Goal: Task Accomplishment & Management: Manage account settings

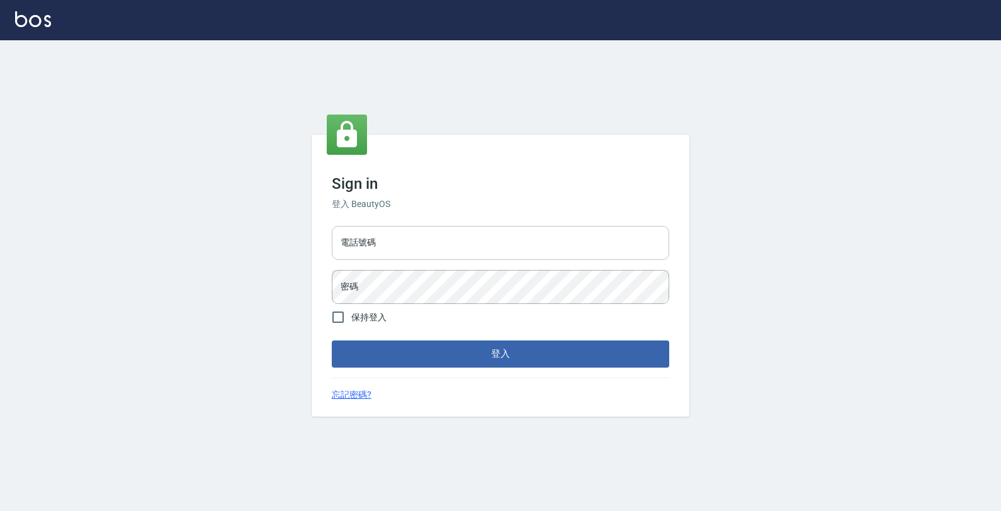
drag, startPoint x: 526, startPoint y: 249, endPoint x: 521, endPoint y: 244, distance: 8.0
click at [526, 249] on input "電話號碼" at bounding box center [500, 243] width 337 height 34
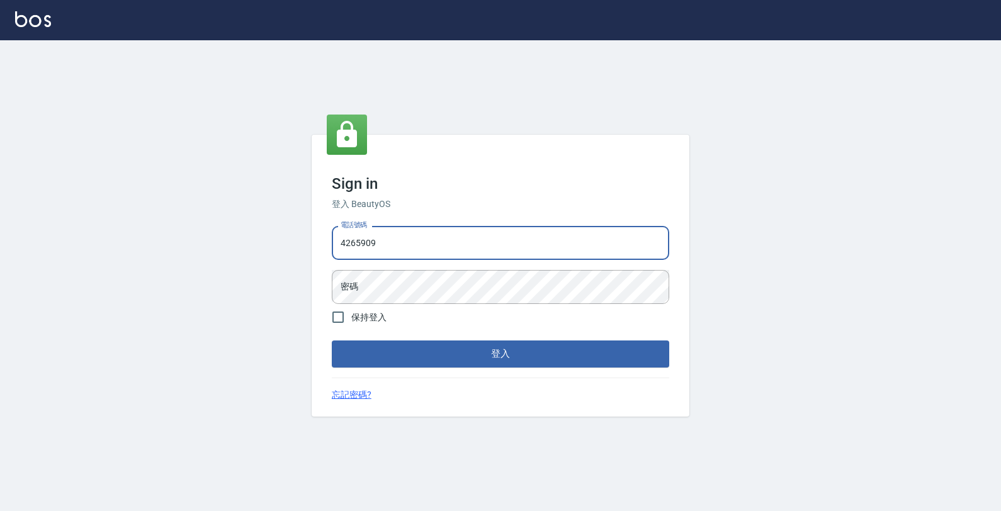
type input "4265909"
click at [332, 341] on button "登入" at bounding box center [500, 354] width 337 height 26
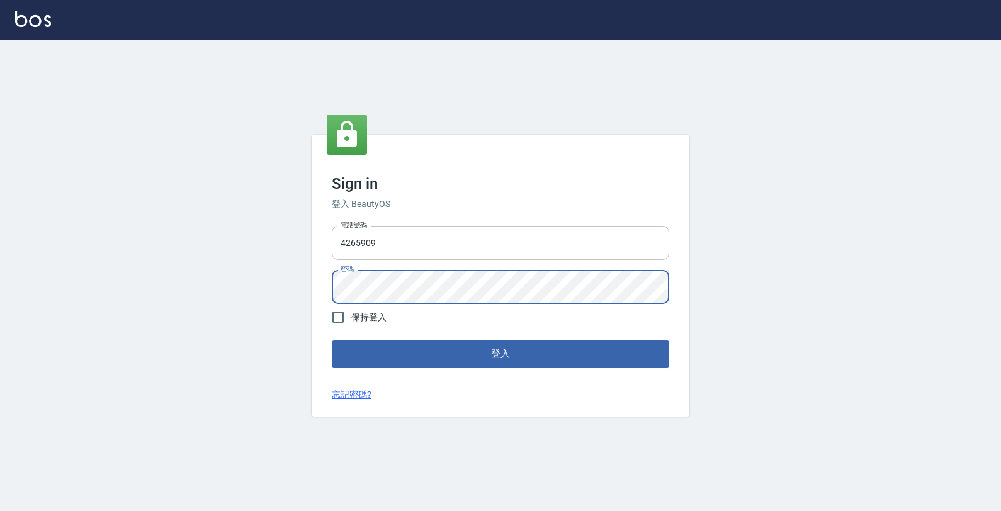
click at [332, 341] on button "登入" at bounding box center [500, 354] width 337 height 26
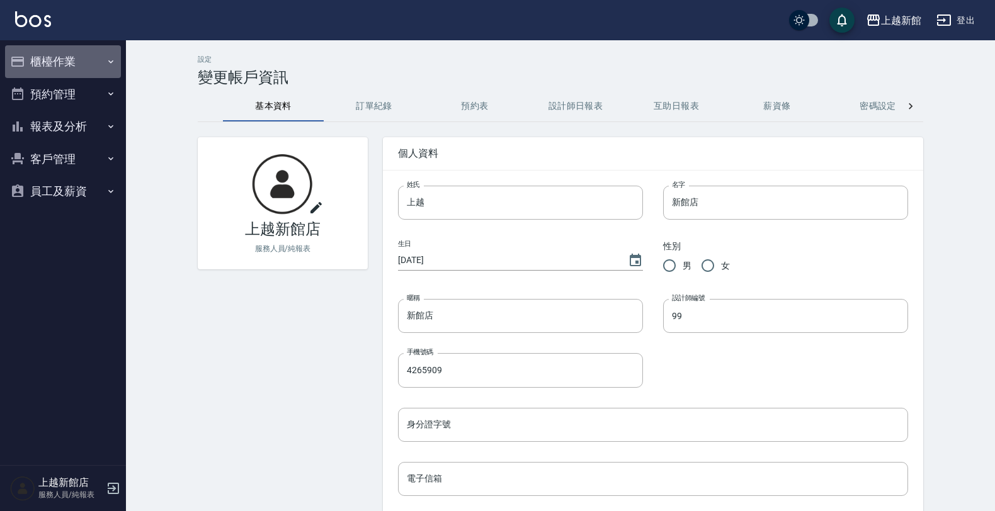
click at [82, 48] on button "櫃檯作業" at bounding box center [63, 61] width 116 height 33
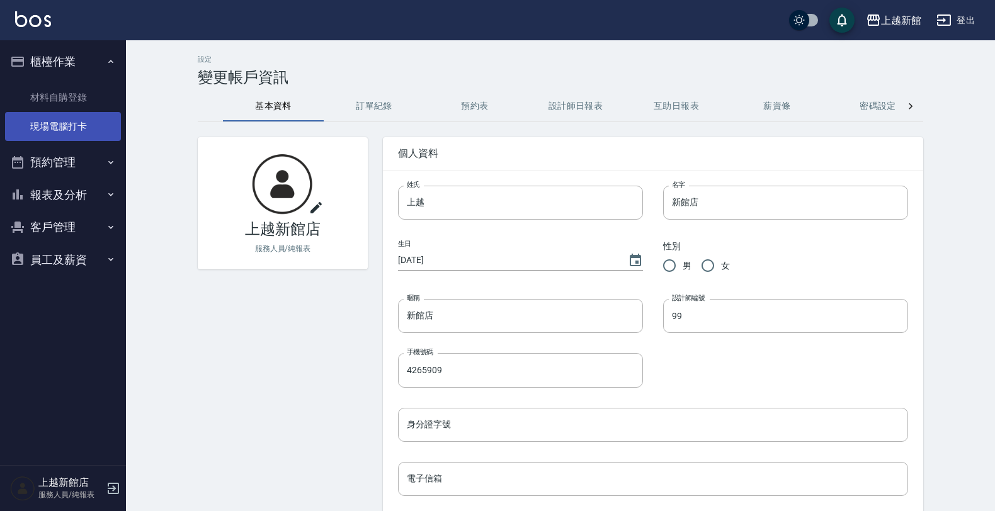
click at [57, 127] on link "現場電腦打卡" at bounding box center [63, 126] width 116 height 29
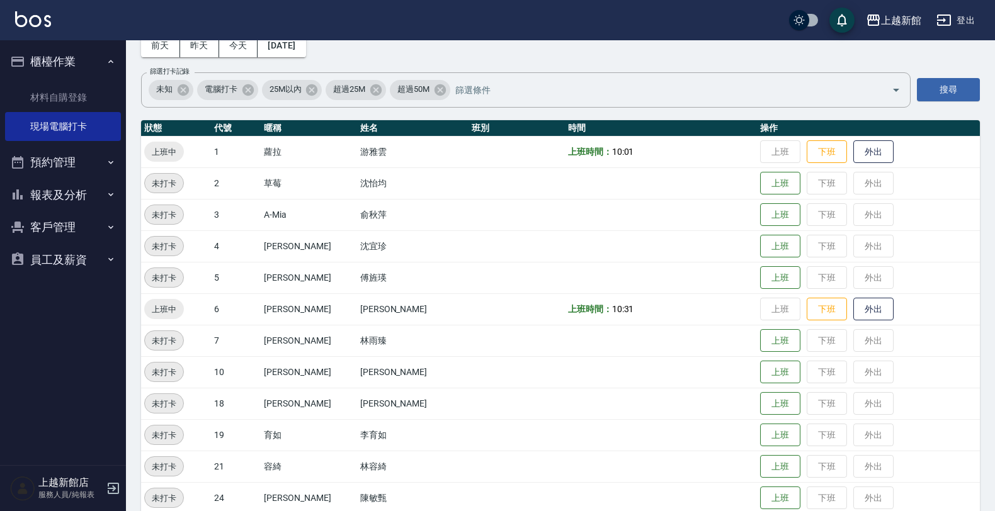
scroll to position [157, 0]
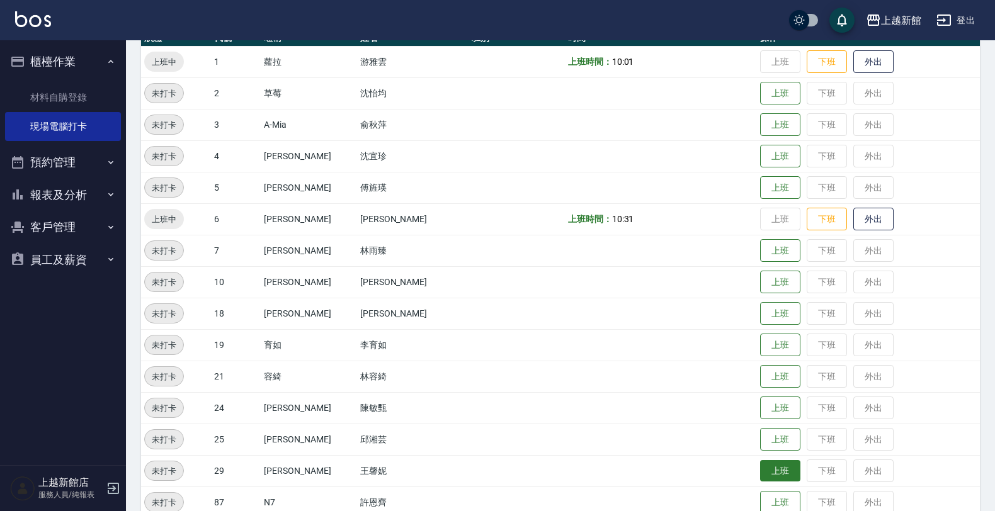
click at [760, 470] on button "上班" at bounding box center [780, 471] width 40 height 22
click at [940, 19] on icon "button" at bounding box center [943, 20] width 15 height 15
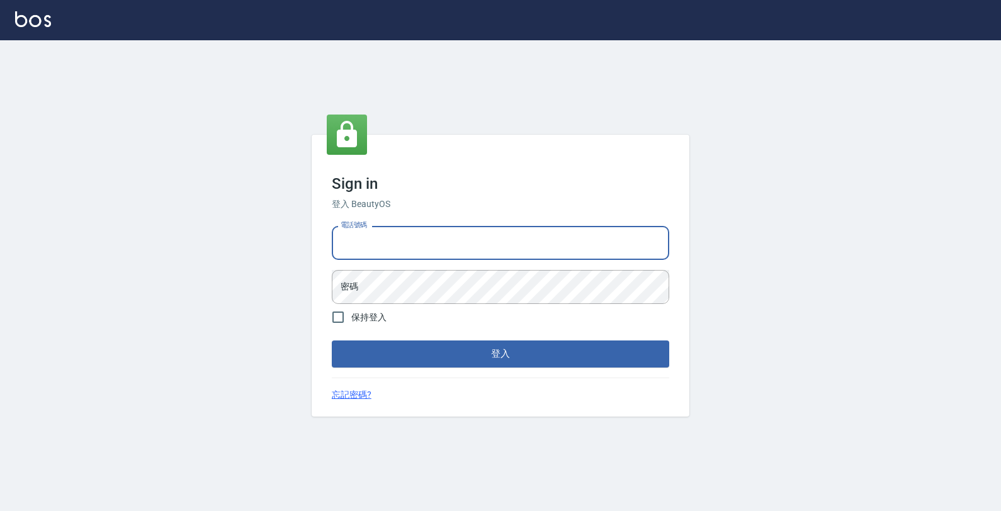
click at [637, 244] on input "電話號碼" at bounding box center [500, 243] width 337 height 34
type input "0933303551"
click at [332, 341] on button "登入" at bounding box center [500, 354] width 337 height 26
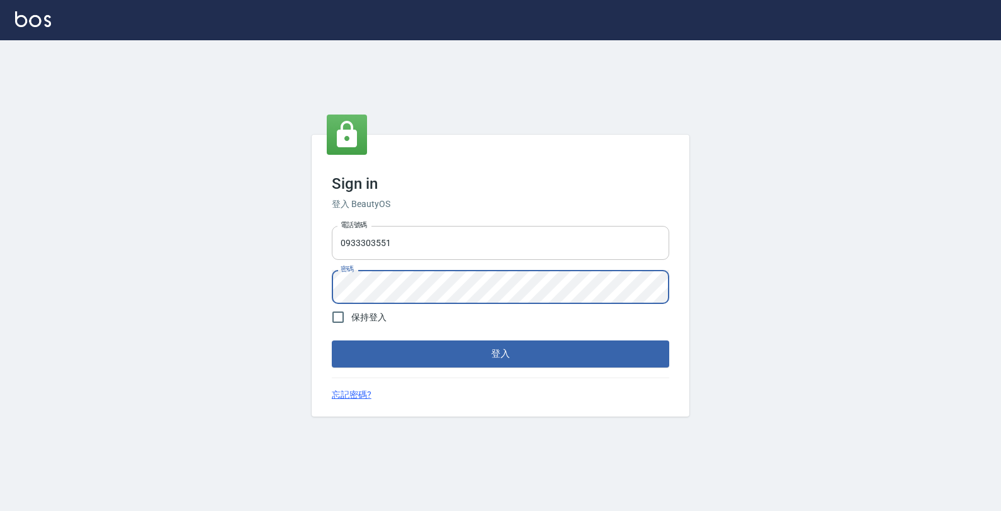
click at [332, 341] on button "登入" at bounding box center [500, 354] width 337 height 26
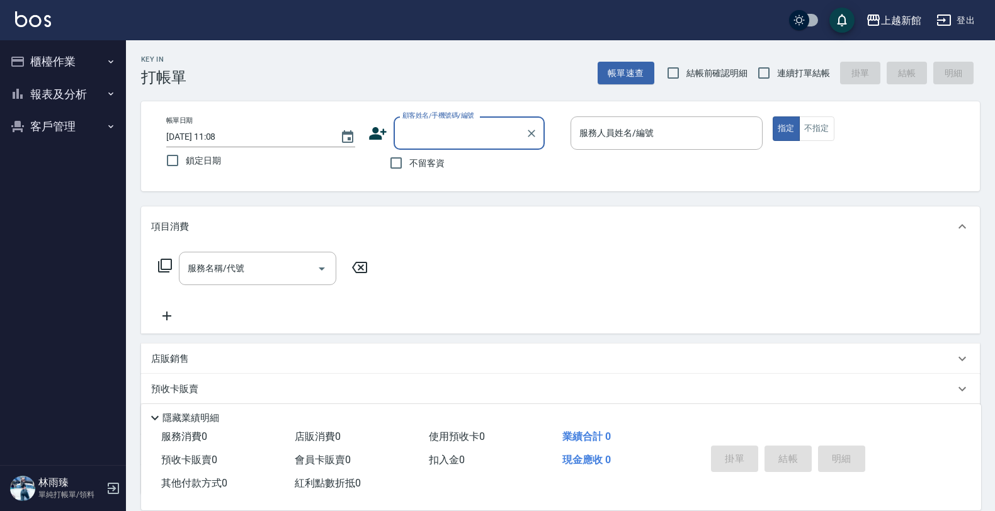
click at [55, 86] on button "報表及分析" at bounding box center [63, 94] width 116 height 33
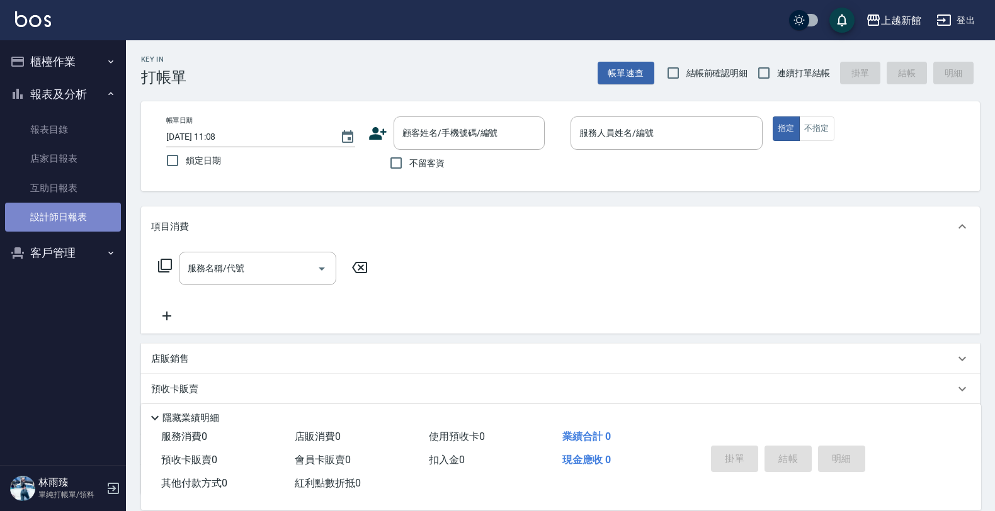
click at [55, 221] on link "設計師日報表" at bounding box center [63, 217] width 116 height 29
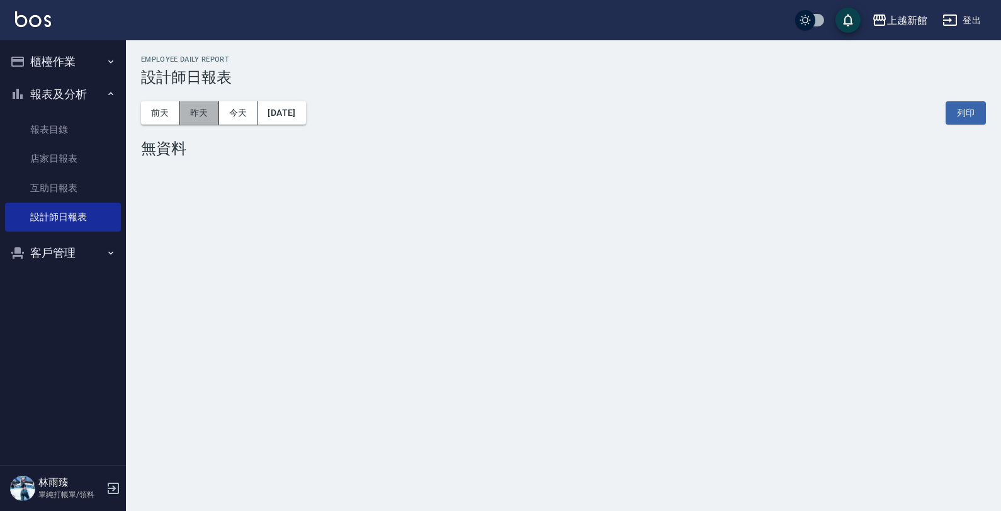
click at [189, 113] on button "昨天" at bounding box center [199, 112] width 39 height 23
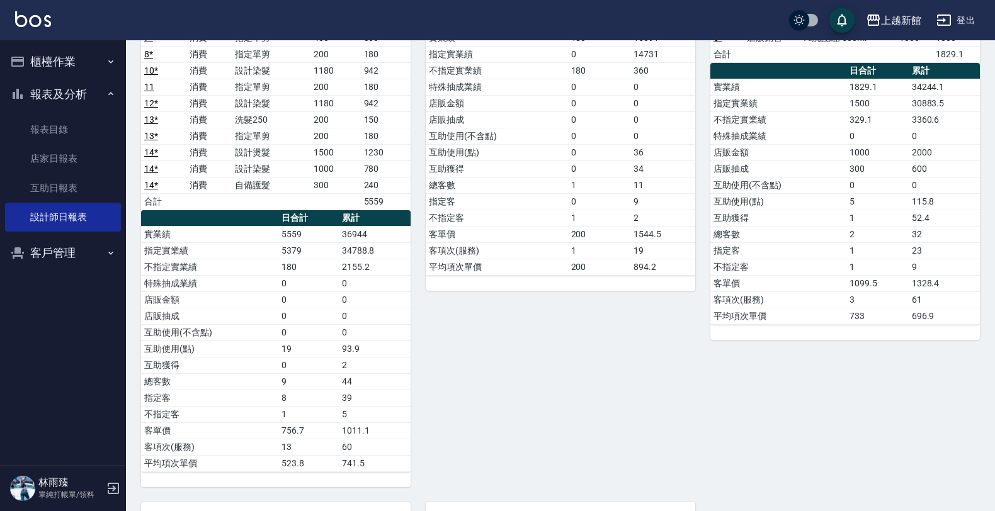
scroll to position [13, 0]
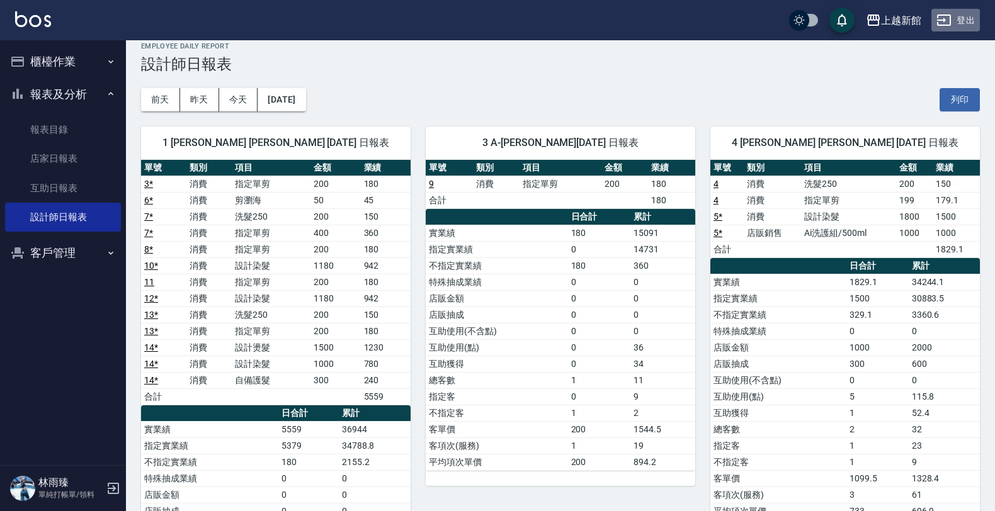
click at [977, 19] on button "登出" at bounding box center [955, 20] width 48 height 23
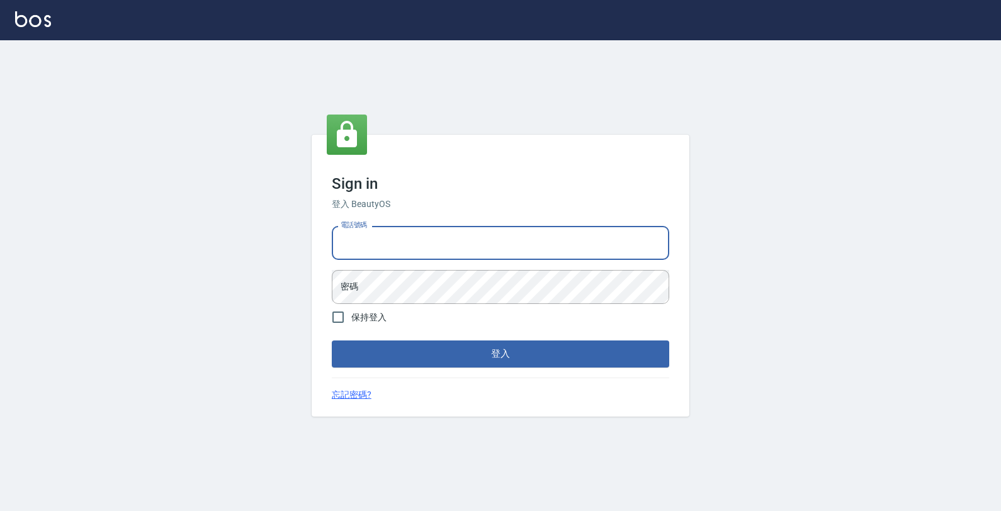
click at [614, 246] on input "電話號碼" at bounding box center [500, 243] width 337 height 34
type input "4265909"
click at [332, 341] on button "登入" at bounding box center [500, 354] width 337 height 26
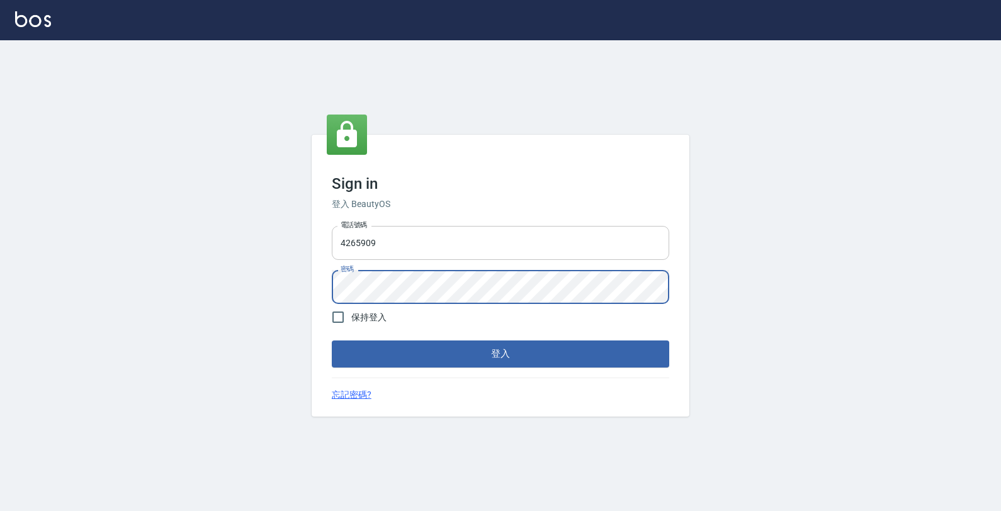
click at [332, 341] on button "登入" at bounding box center [500, 354] width 337 height 26
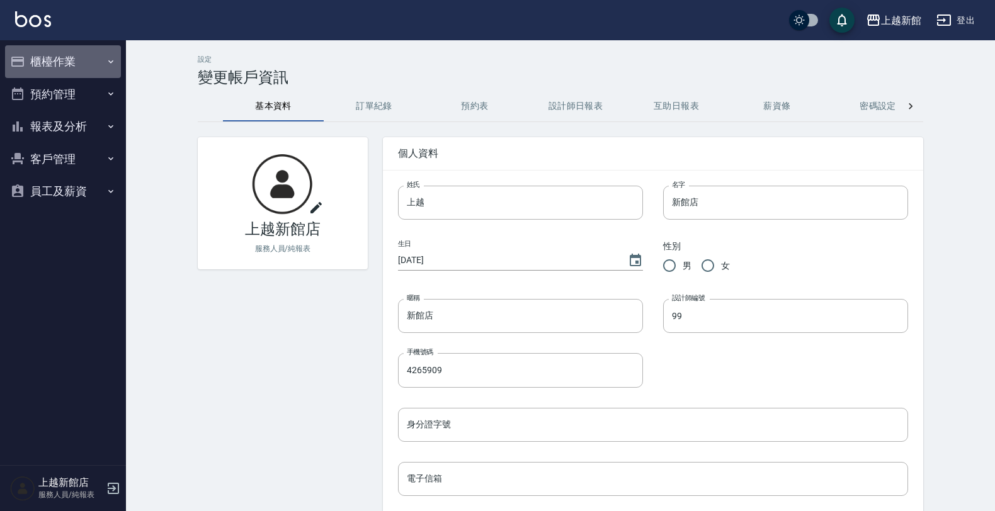
click at [20, 67] on icon "button" at bounding box center [17, 61] width 15 height 15
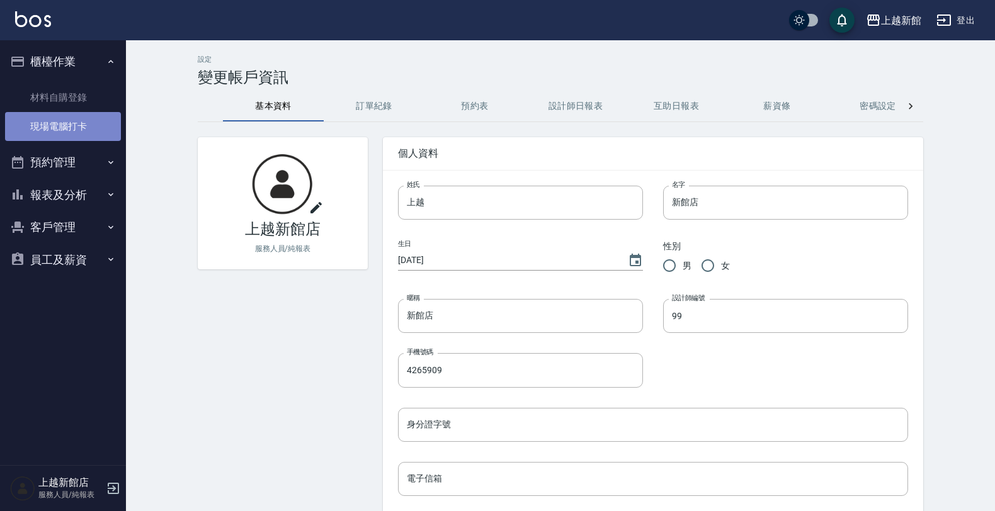
click at [57, 120] on link "現場電腦打卡" at bounding box center [63, 126] width 116 height 29
